Goal: Task Accomplishment & Management: Use online tool/utility

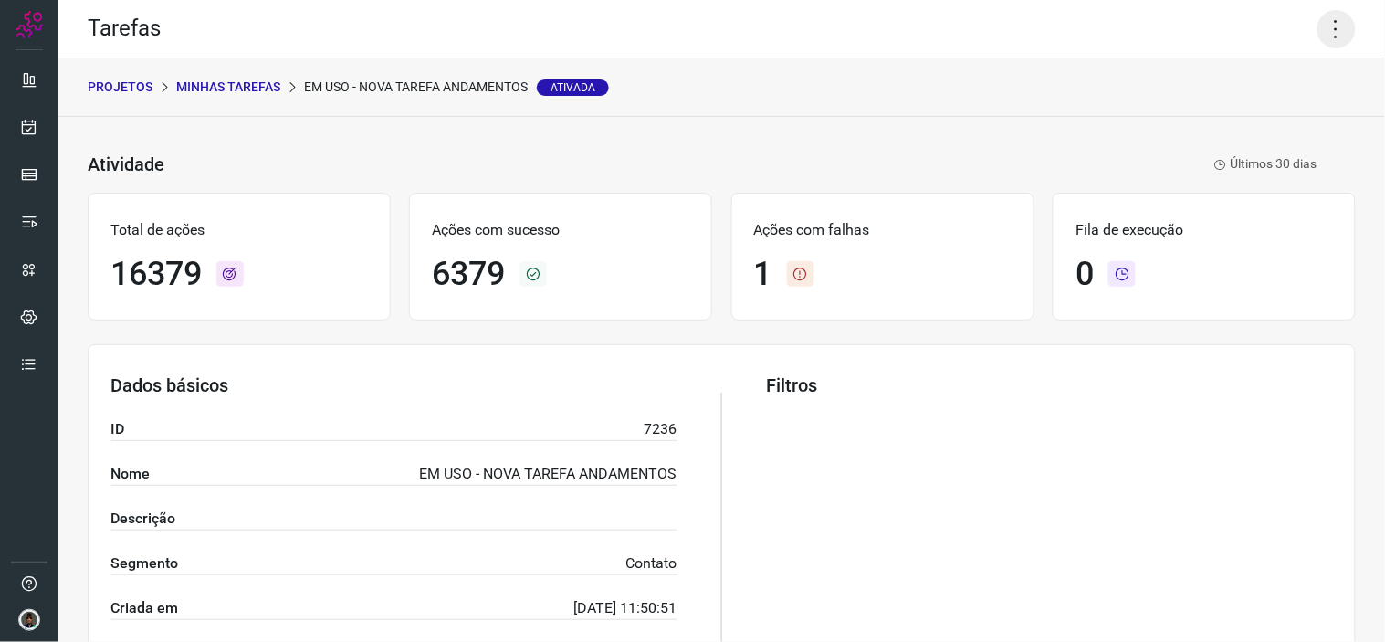
click at [1318, 19] on icon at bounding box center [1336, 29] width 38 height 38
click at [1243, 120] on li "Executar" at bounding box center [1257, 118] width 166 height 29
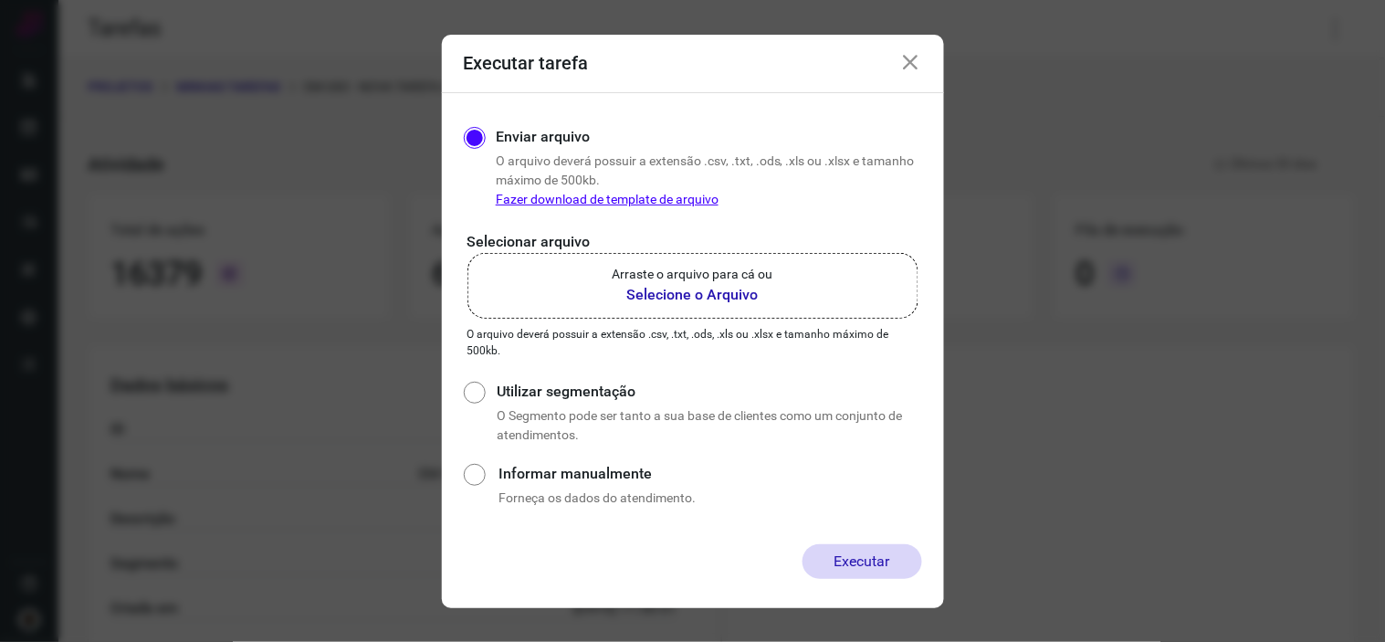
click at [705, 298] on b "Selecione o Arquivo" at bounding box center [692, 295] width 161 height 22
click at [0, 0] on input "Arraste o arquivo para cá ou Selecione o Arquivo" at bounding box center [0, 0] width 0 height 0
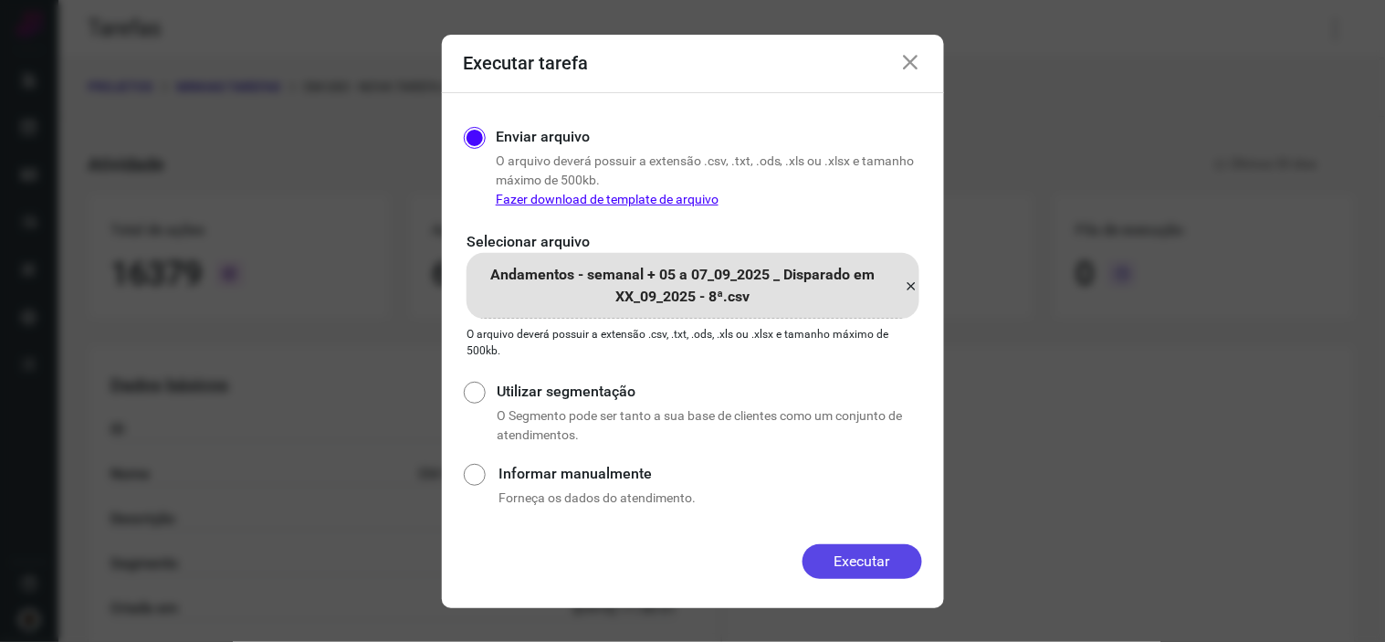
click at [850, 549] on button "Executar" at bounding box center [862, 561] width 120 height 35
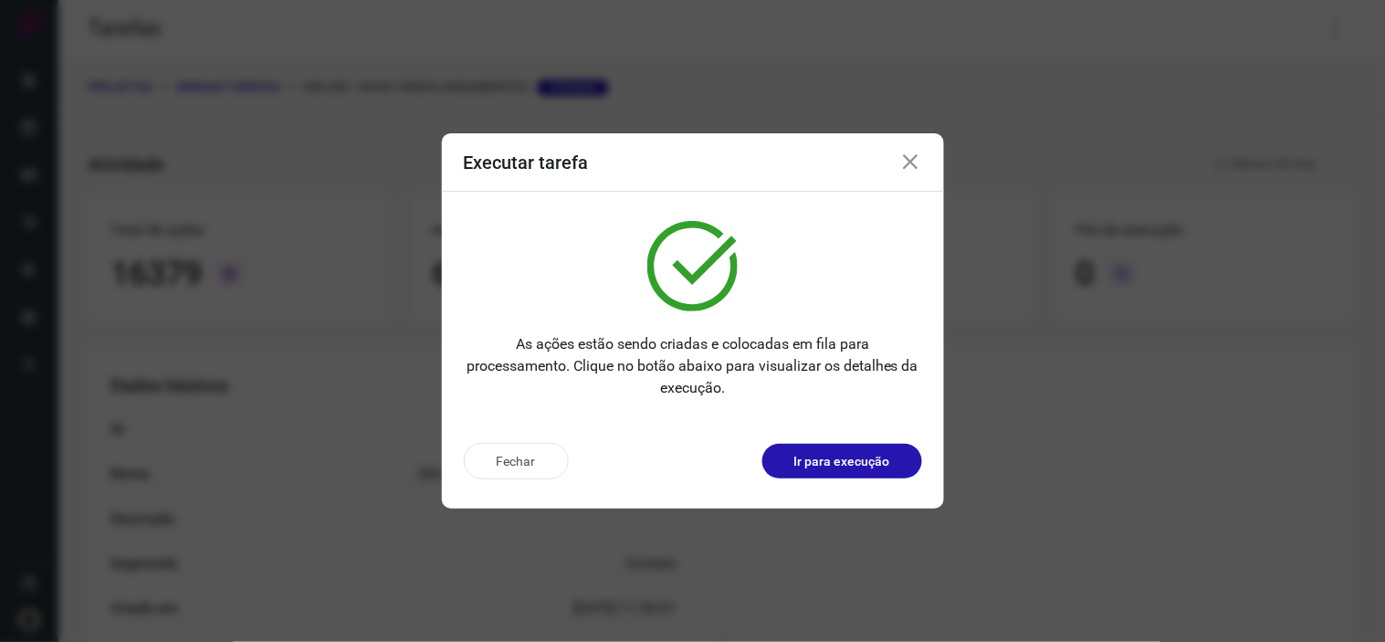
click at [911, 162] on icon at bounding box center [911, 163] width 22 height 22
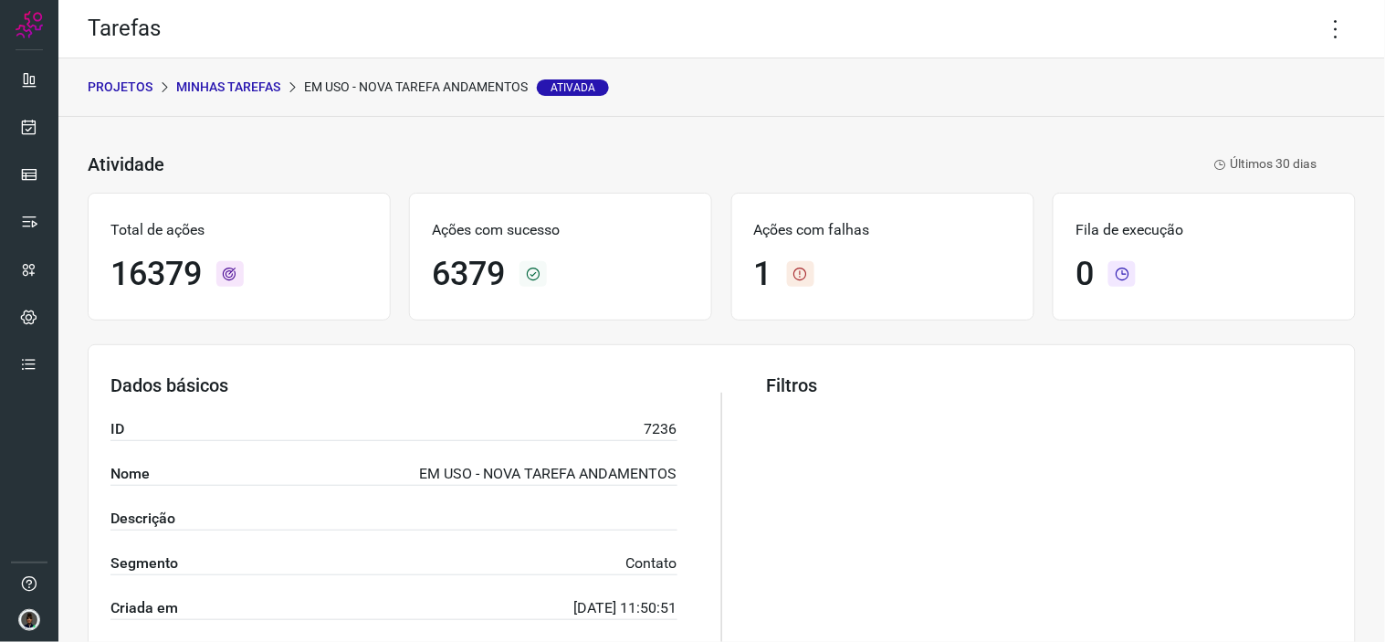
drag, startPoint x: 1314, startPoint y: 23, endPoint x: 1266, endPoint y: 77, distance: 72.4
click at [1317, 23] on icon at bounding box center [1336, 29] width 38 height 38
click at [1258, 114] on li "Executar" at bounding box center [1257, 118] width 166 height 29
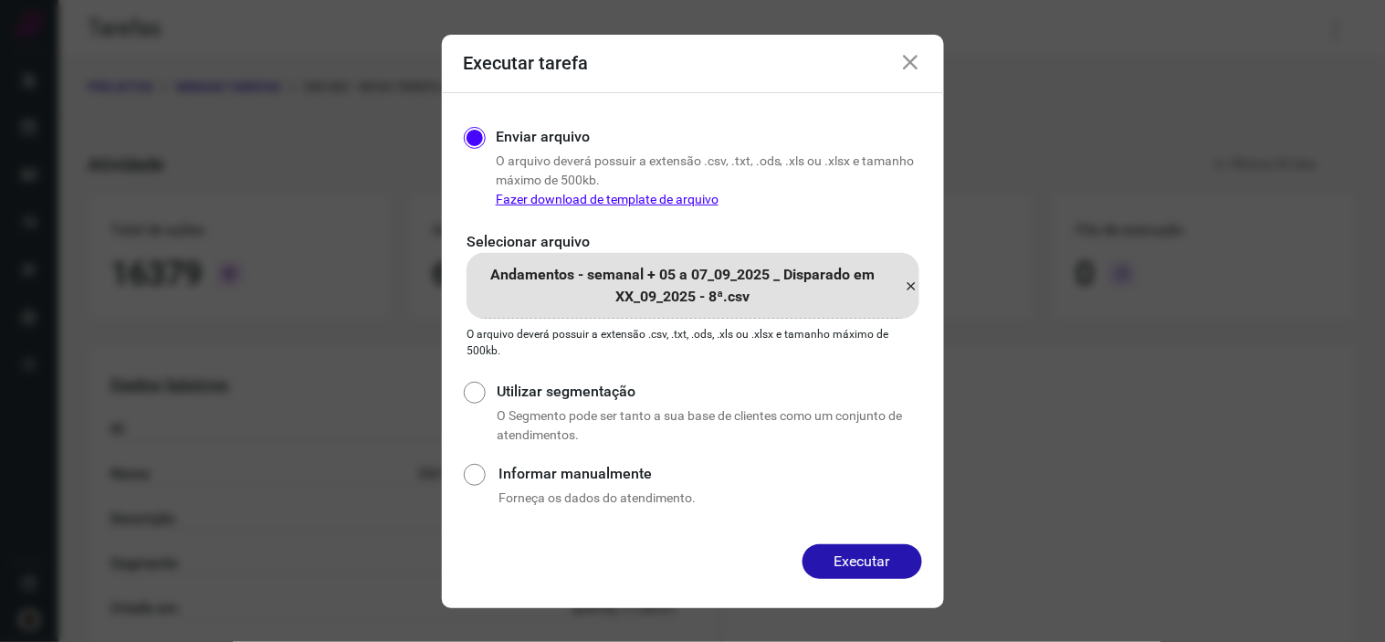
drag, startPoint x: 904, startPoint y: 285, endPoint x: 914, endPoint y: 283, distance: 10.2
click at [906, 286] on icon at bounding box center [911, 286] width 15 height 22
click at [0, 0] on input "Andamentos - semanal + 05 a 07_09_2025 _ Disparado em XX_09_2025 - 8ª.csv" at bounding box center [0, 0] width 0 height 0
click at [891, 554] on button "Executar" at bounding box center [862, 561] width 120 height 35
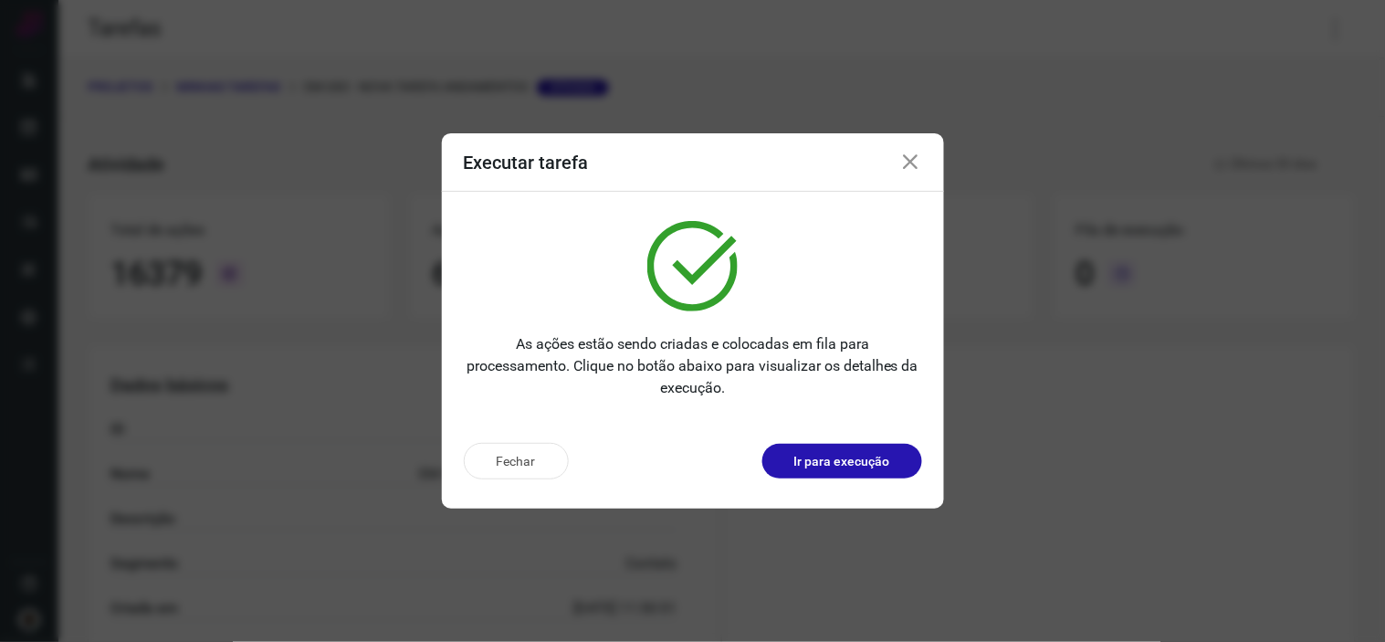
click at [911, 162] on icon at bounding box center [911, 163] width 22 height 22
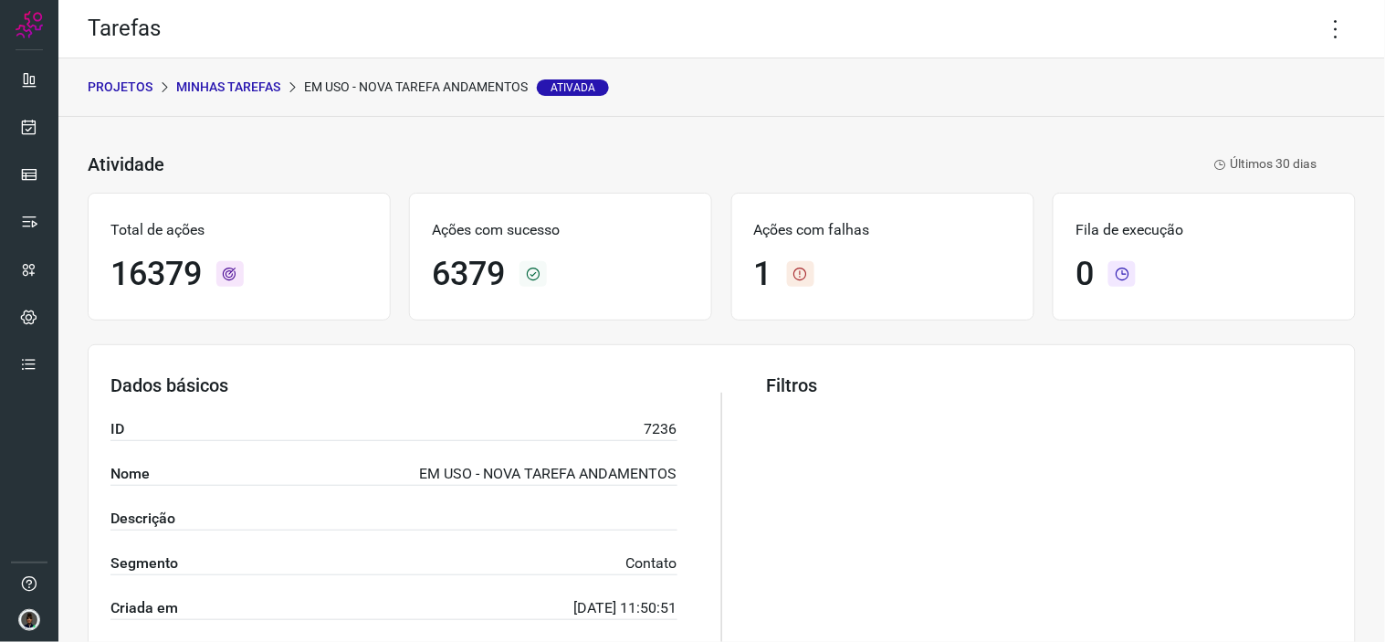
drag, startPoint x: 1322, startPoint y: 26, endPoint x: 1253, endPoint y: 62, distance: 77.6
click at [1321, 26] on icon at bounding box center [1336, 29] width 38 height 38
click at [1226, 119] on li "Executar" at bounding box center [1257, 118] width 166 height 29
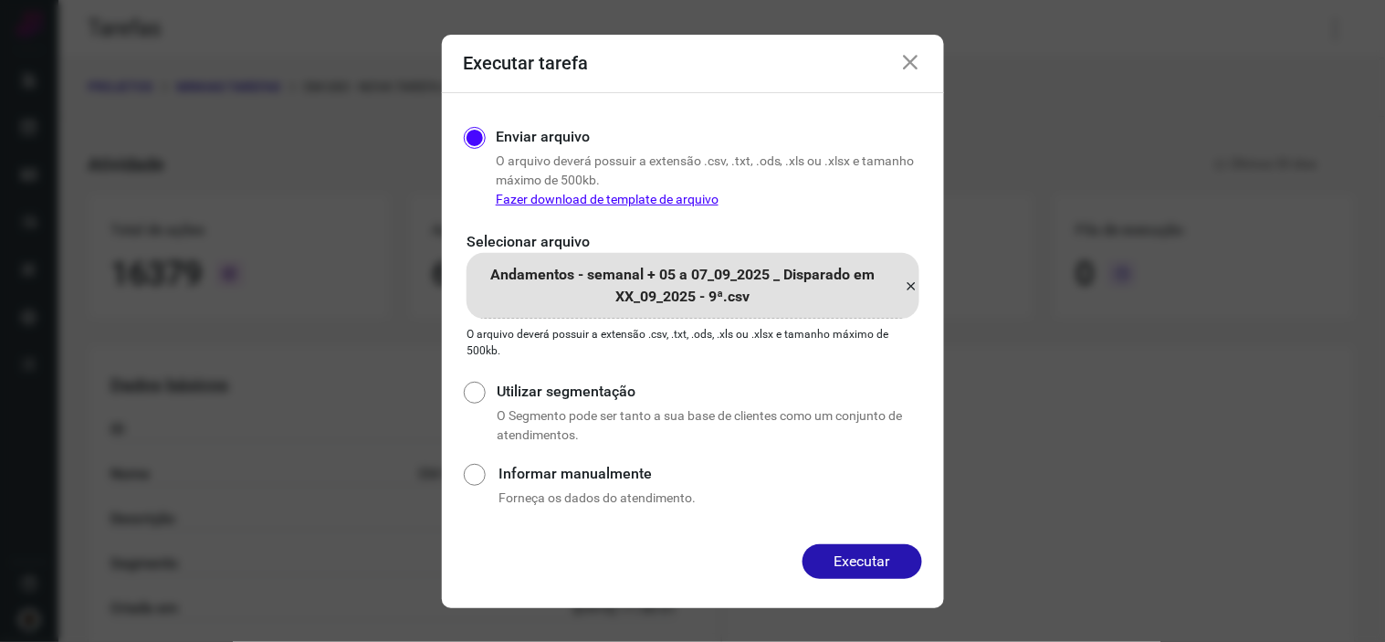
click at [914, 284] on icon at bounding box center [911, 286] width 15 height 22
click at [0, 0] on input "Andamentos - semanal + 05 a 07_09_2025 _ Disparado em XX_09_2025 - 9ª.csv" at bounding box center [0, 0] width 0 height 0
click at [621, 149] on div "Enviar arquivo O arquivo deverá possuir a extensão .csv, .txt, .ods, .xls ou .x…" at bounding box center [705, 167] width 434 height 83
click at [878, 557] on button "Executar" at bounding box center [862, 561] width 120 height 35
